Goal: Task Accomplishment & Management: Manage account settings

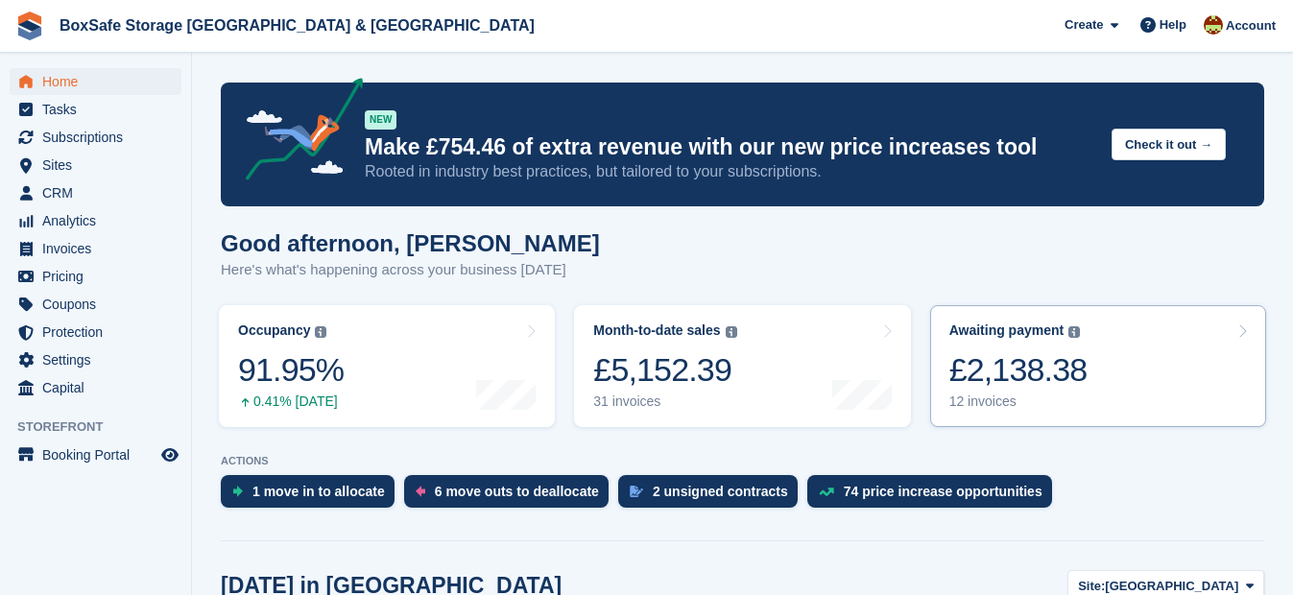
drag, startPoint x: 0, startPoint y: 0, endPoint x: 992, endPoint y: 355, distance: 1054.0
click at [992, 355] on div "£2,138.38" at bounding box center [1018, 369] width 138 height 39
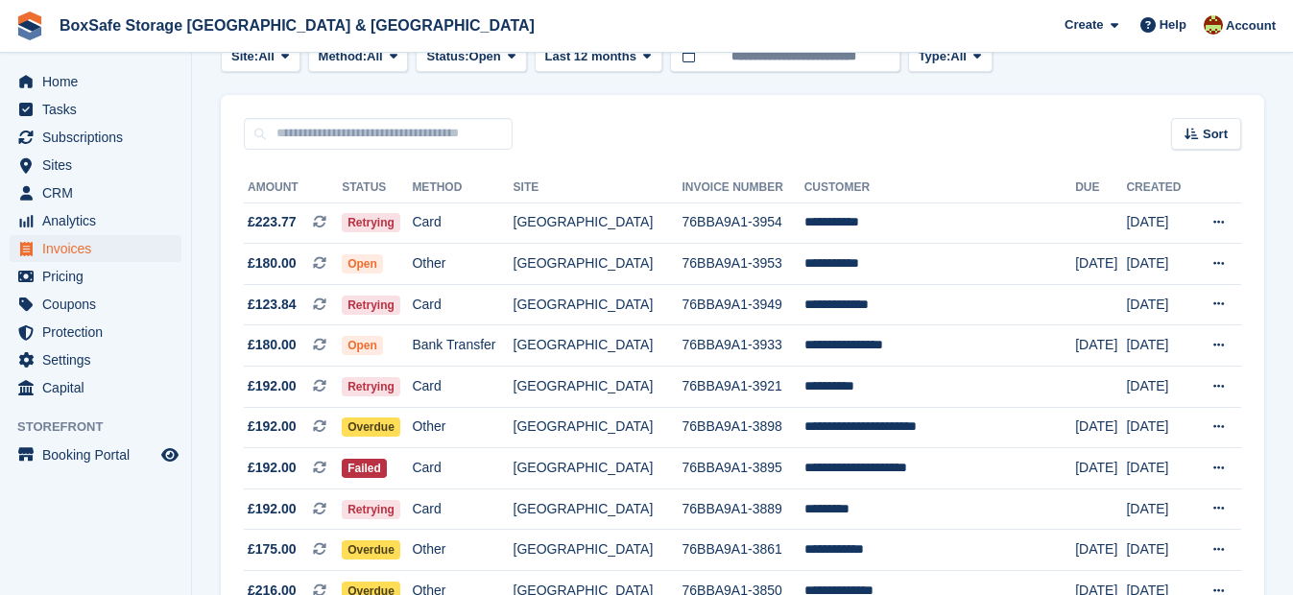
scroll to position [124, 0]
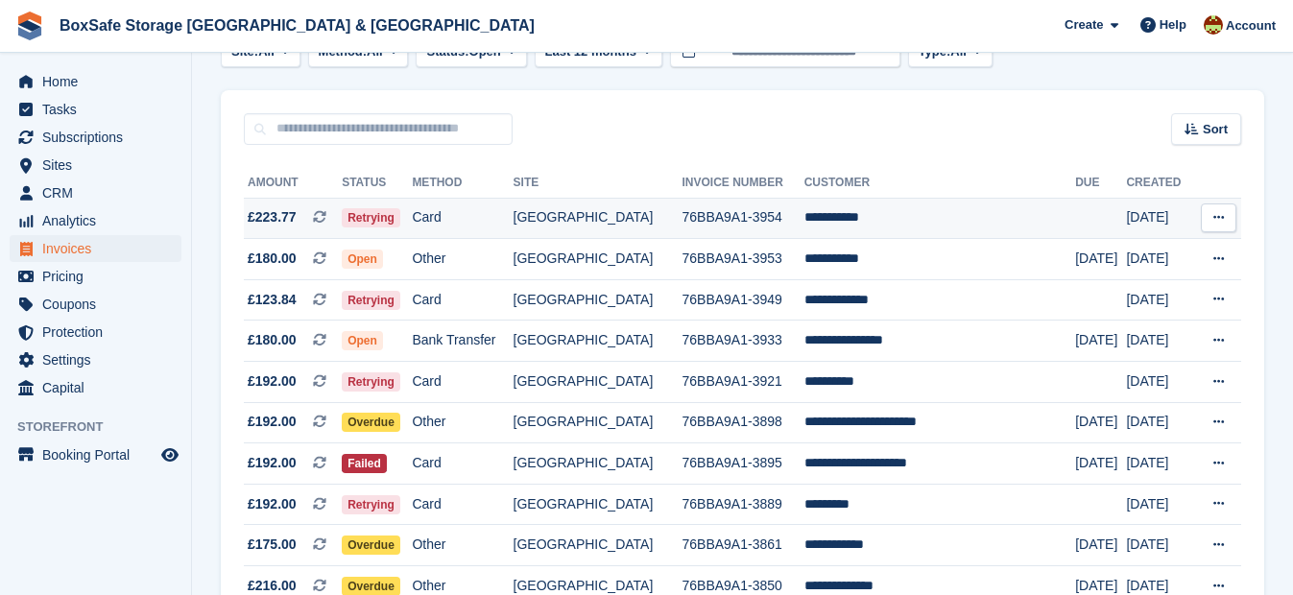
click at [843, 215] on td "**********" at bounding box center [940, 218] width 272 height 41
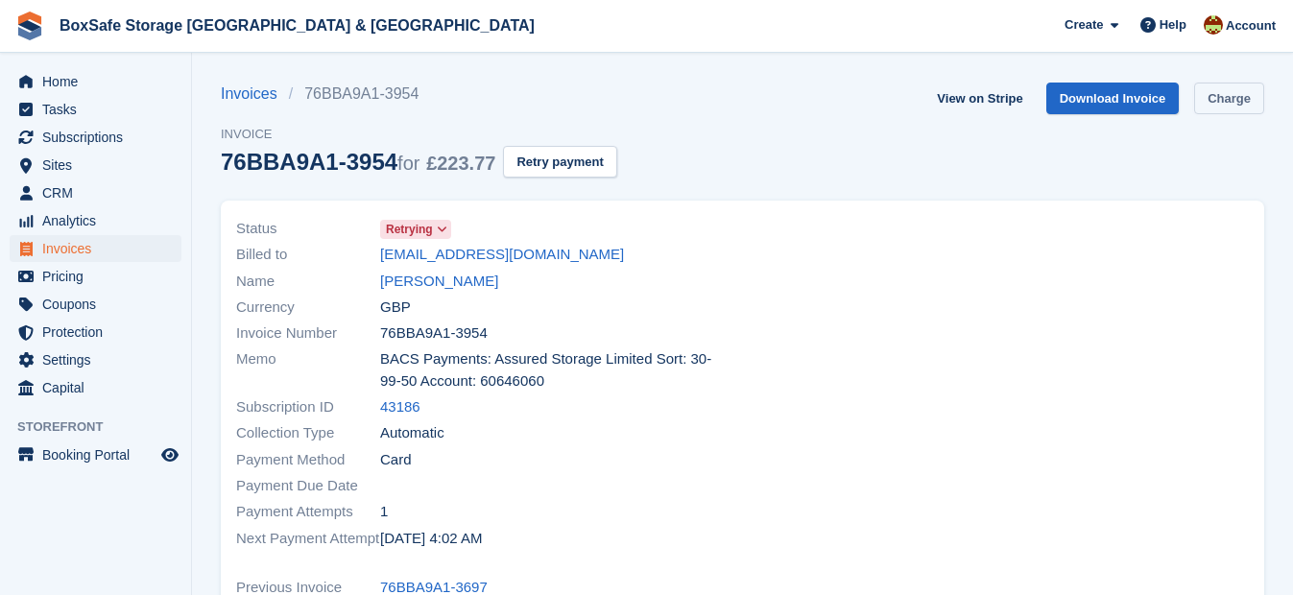
click at [1225, 94] on link "Charge" at bounding box center [1229, 99] width 70 height 32
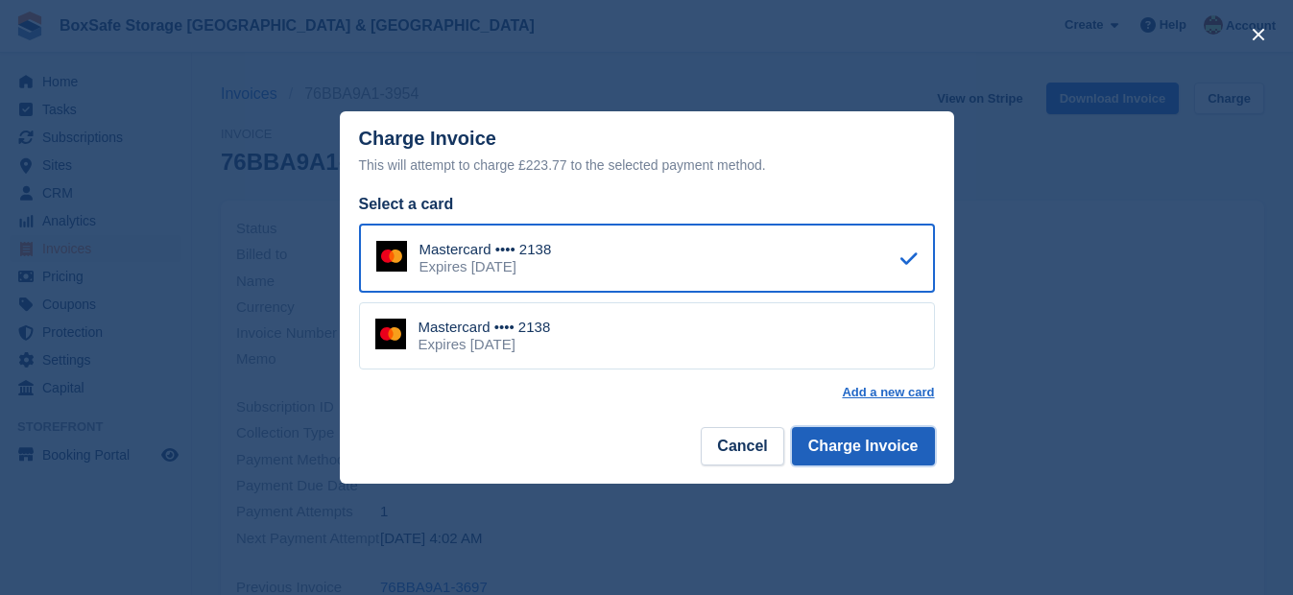
click at [856, 447] on button "Charge Invoice" at bounding box center [863, 446] width 143 height 38
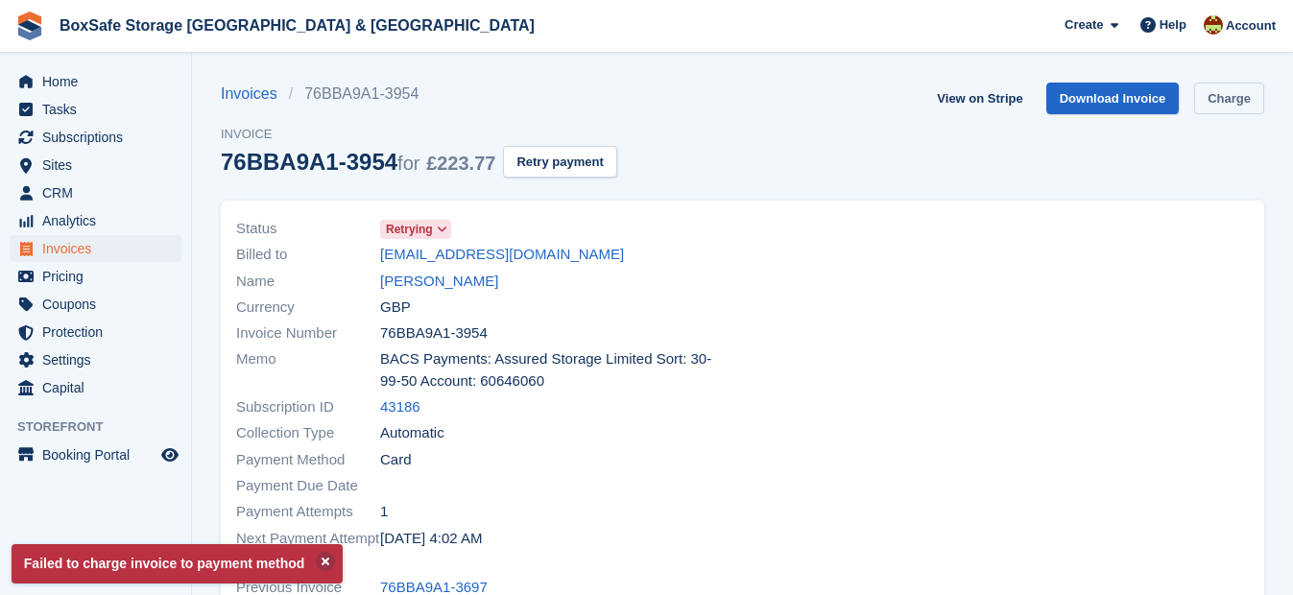
click at [1224, 104] on link "Charge" at bounding box center [1229, 99] width 70 height 32
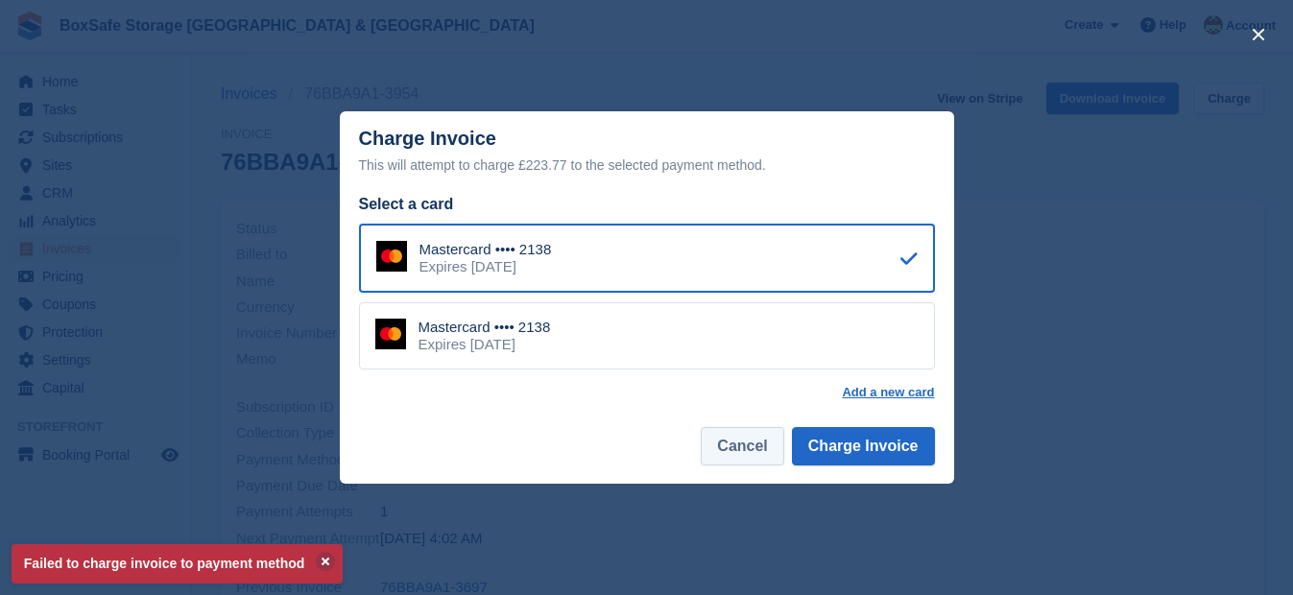
click at [738, 443] on button "Cancel" at bounding box center [742, 446] width 83 height 38
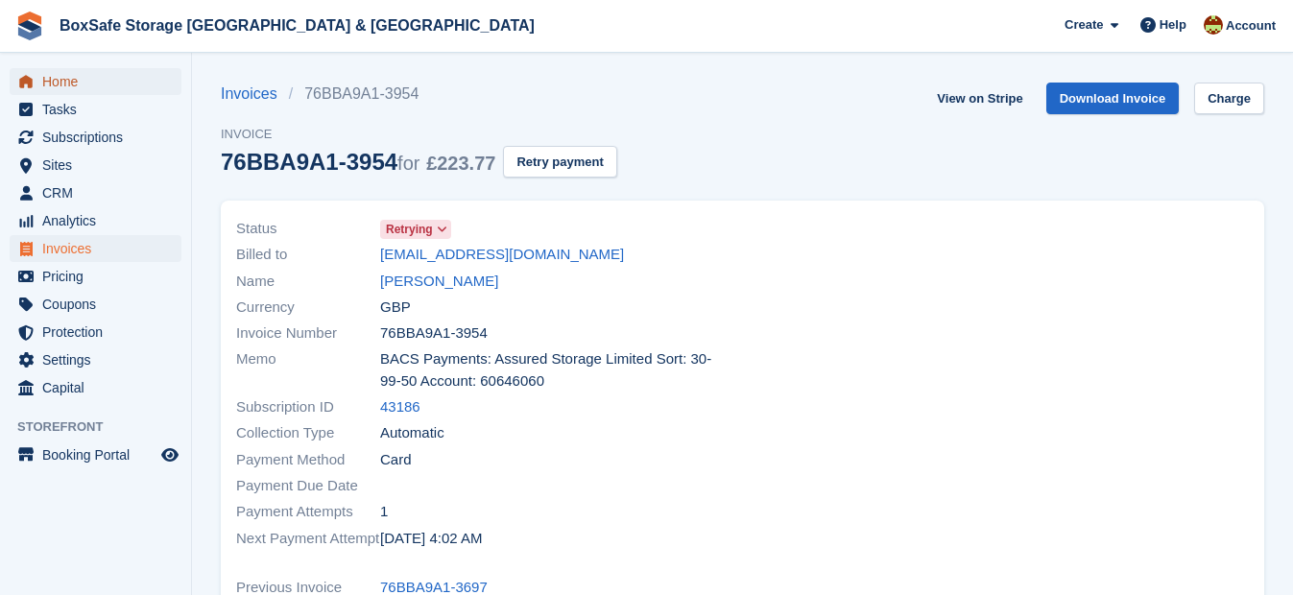
click at [103, 82] on span "Home" at bounding box center [99, 81] width 115 height 27
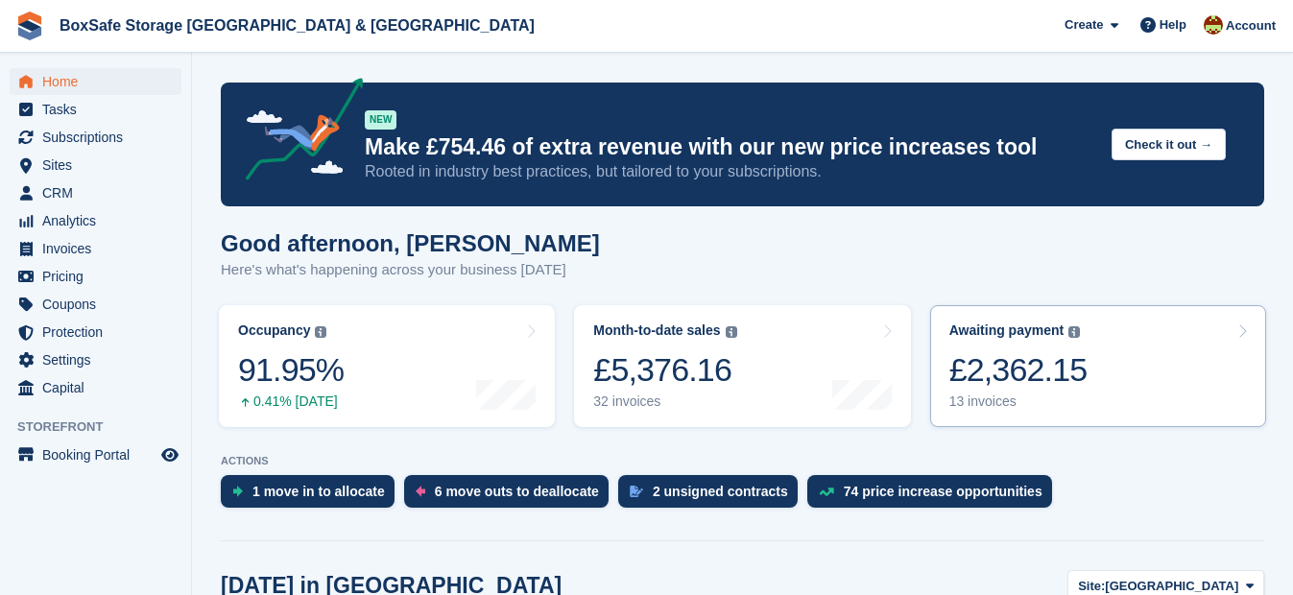
click at [1029, 363] on div "£2,362.15" at bounding box center [1018, 369] width 138 height 39
